Goal: Book appointment/travel/reservation

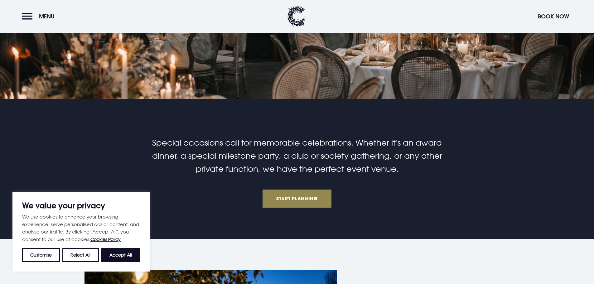
scroll to position [162, 0]
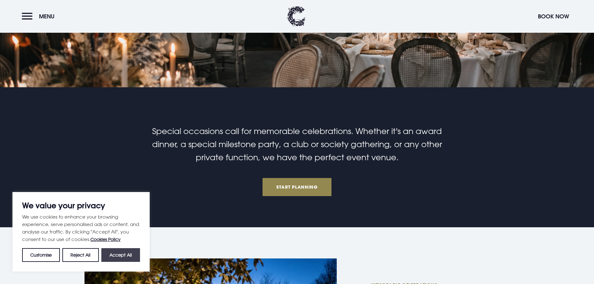
click at [125, 252] on button "Accept All" at bounding box center [120, 255] width 39 height 14
checkbox input "true"
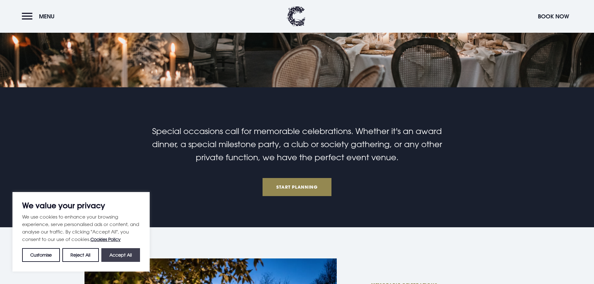
checkbox input "true"
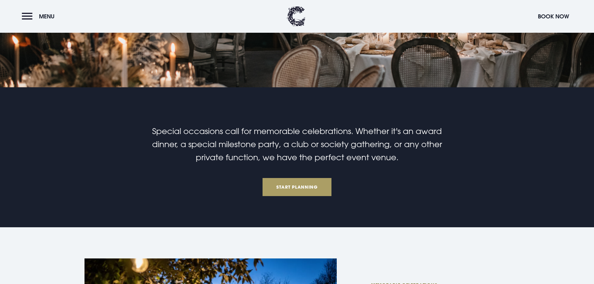
click at [304, 194] on link "Start Planning" at bounding box center [296, 187] width 69 height 18
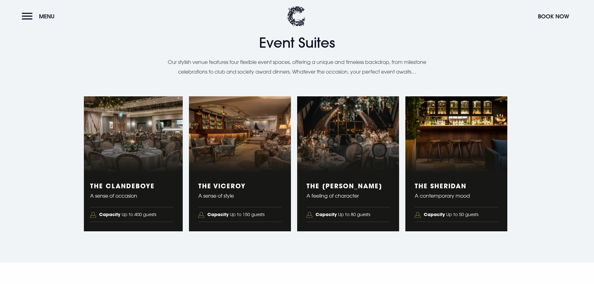
scroll to position [1080, 0]
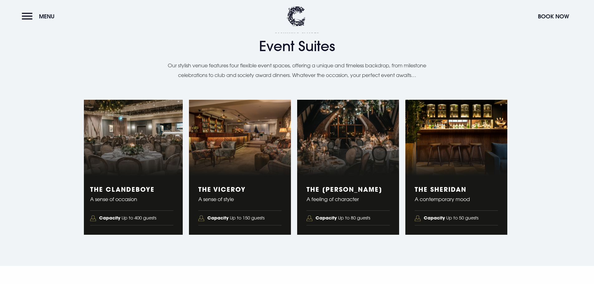
click at [330, 220] on strong "Capacity" at bounding box center [325, 218] width 21 height 6
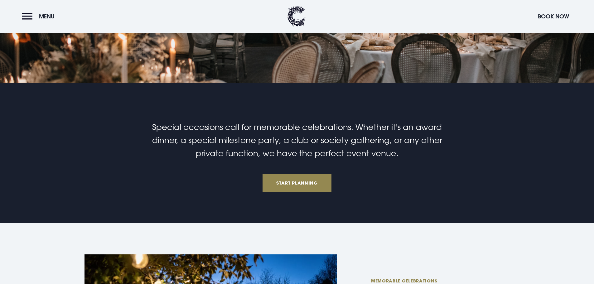
scroll to position [162, 0]
